Goal: Task Accomplishment & Management: Complete application form

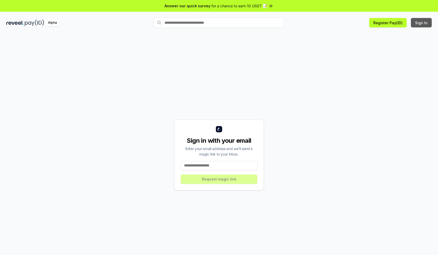
click at [422, 23] on button "Sign In" at bounding box center [421, 22] width 21 height 9
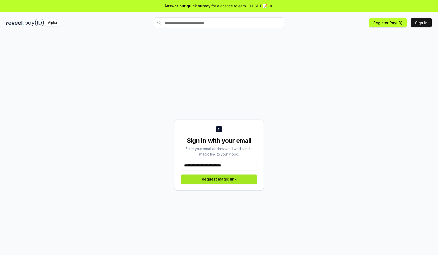
type input "**********"
click at [219, 179] on button "Request magic link" at bounding box center [219, 179] width 77 height 9
